Goal: Check status: Check status

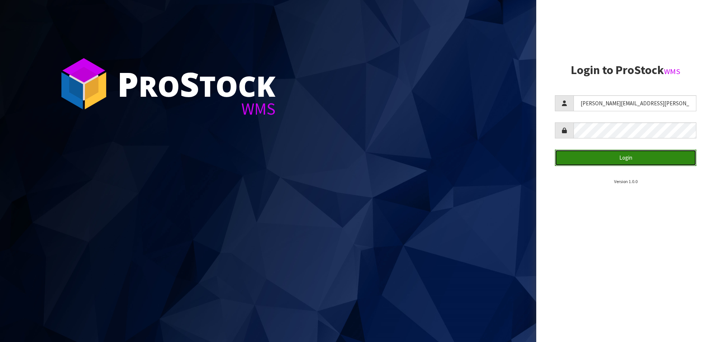
click at [622, 158] on button "Login" at bounding box center [625, 158] width 141 height 16
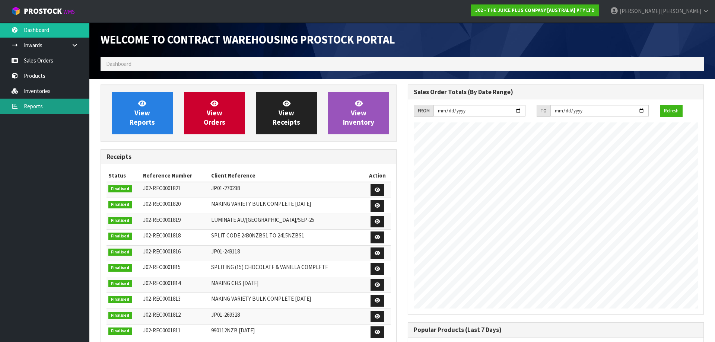
scroll to position [413, 307]
click at [39, 102] on link "Reports" at bounding box center [44, 106] width 89 height 15
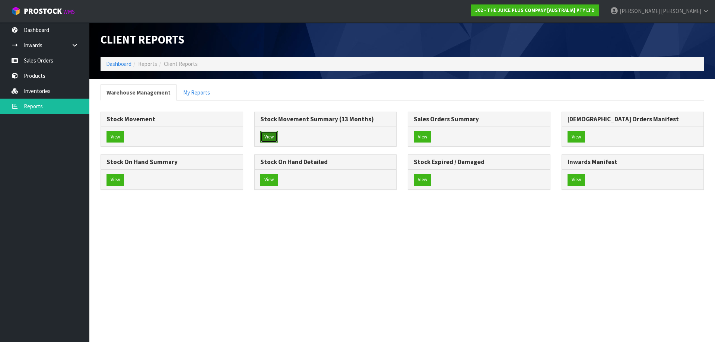
click at [270, 136] on button "View" at bounding box center [268, 137] width 17 height 12
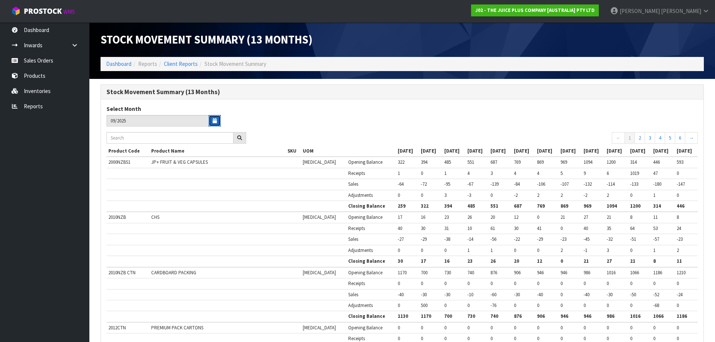
click at [218, 119] on button "button" at bounding box center [214, 121] width 12 height 12
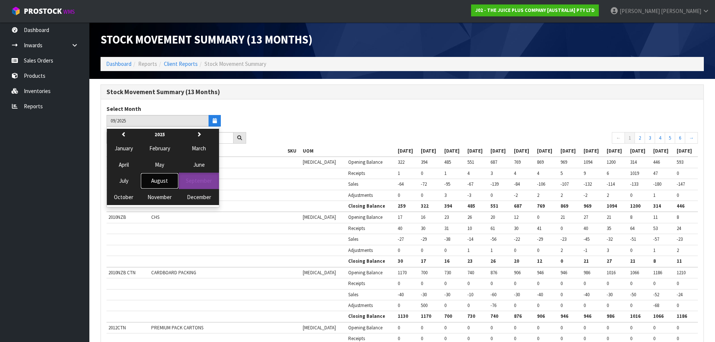
click at [163, 180] on span "August" at bounding box center [159, 180] width 17 height 7
type input "08/2025"
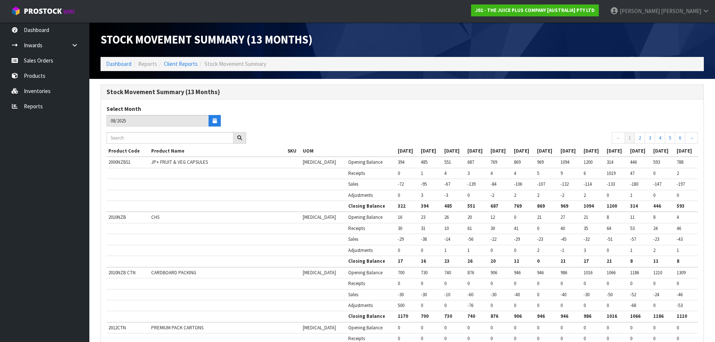
click at [396, 188] on td "-72" at bounding box center [407, 184] width 23 height 11
click at [640, 140] on link "2" at bounding box center [639, 138] width 10 height 12
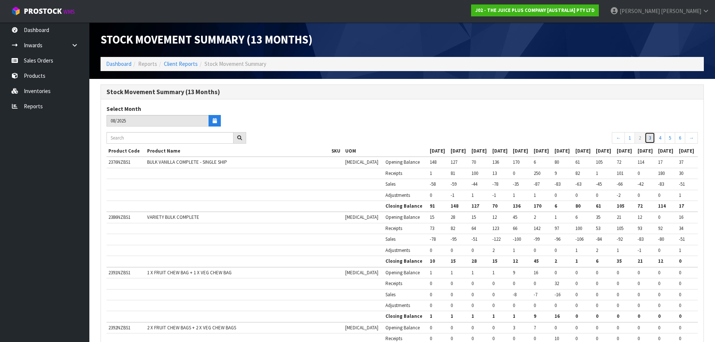
click at [652, 139] on link "3" at bounding box center [649, 138] width 10 height 12
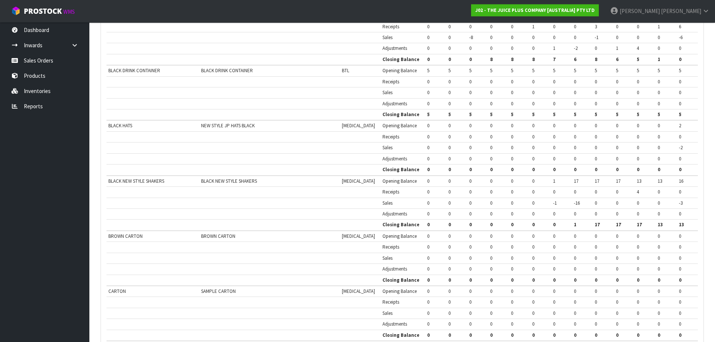
scroll to position [974, 0]
